Goal: Download file/media

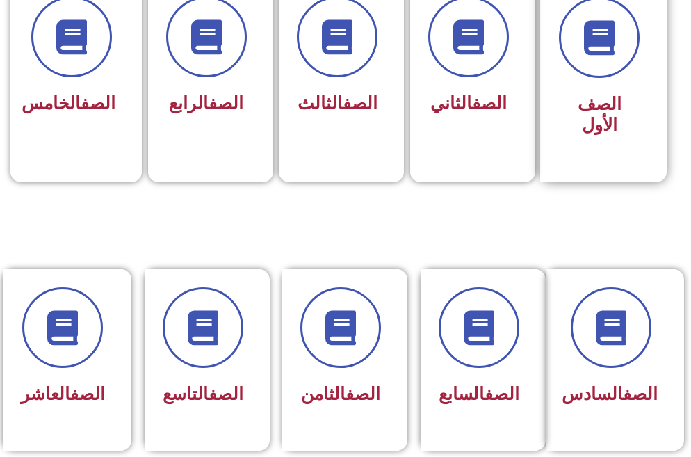
scroll to position [442, 0]
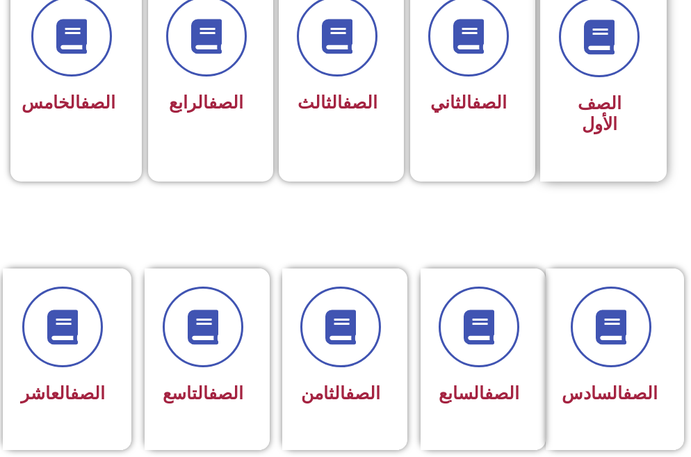
click at [608, 101] on span "الصف الأول" at bounding box center [599, 113] width 44 height 41
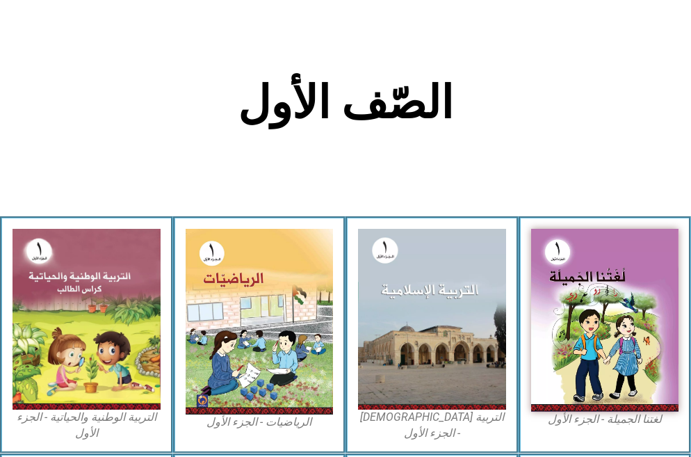
scroll to position [301, 0]
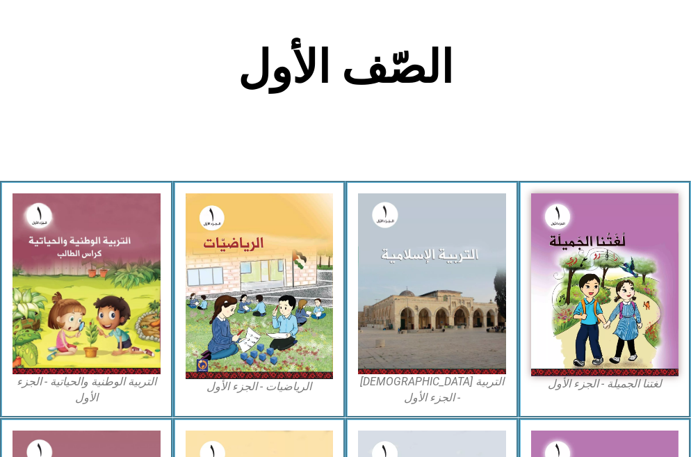
click at [105, 386] on figcaption "التربية الوطنية والحياتية - الجزء الأول​" at bounding box center [87, 389] width 148 height 31
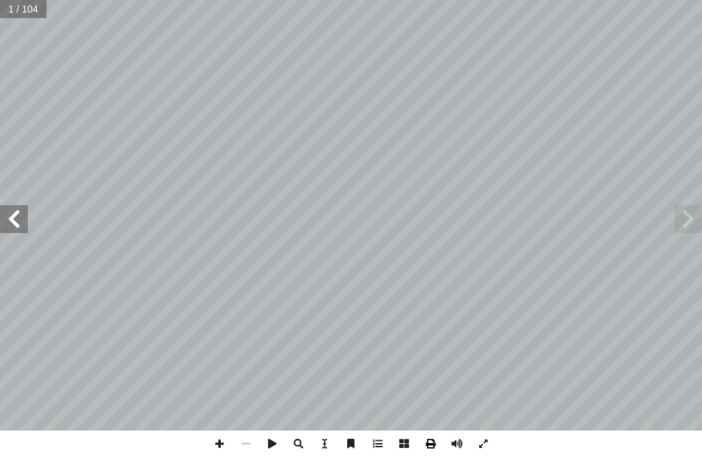
click at [430, 447] on span at bounding box center [431, 443] width 26 height 26
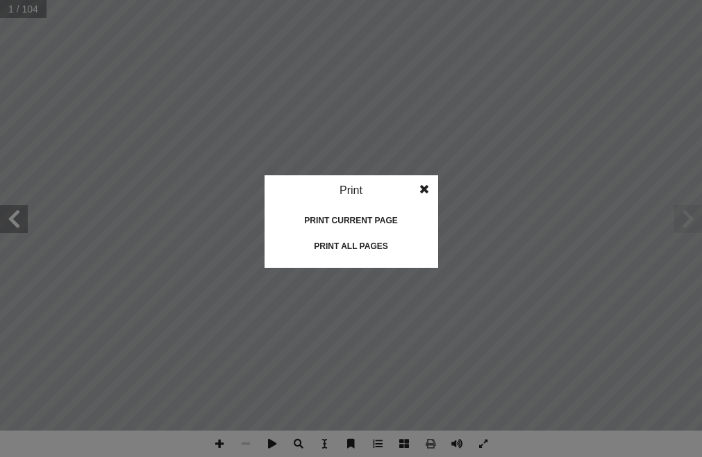
click at [341, 246] on div "Print all pages" at bounding box center [351, 246] width 139 height 22
